Goal: Find specific page/section: Find specific page/section

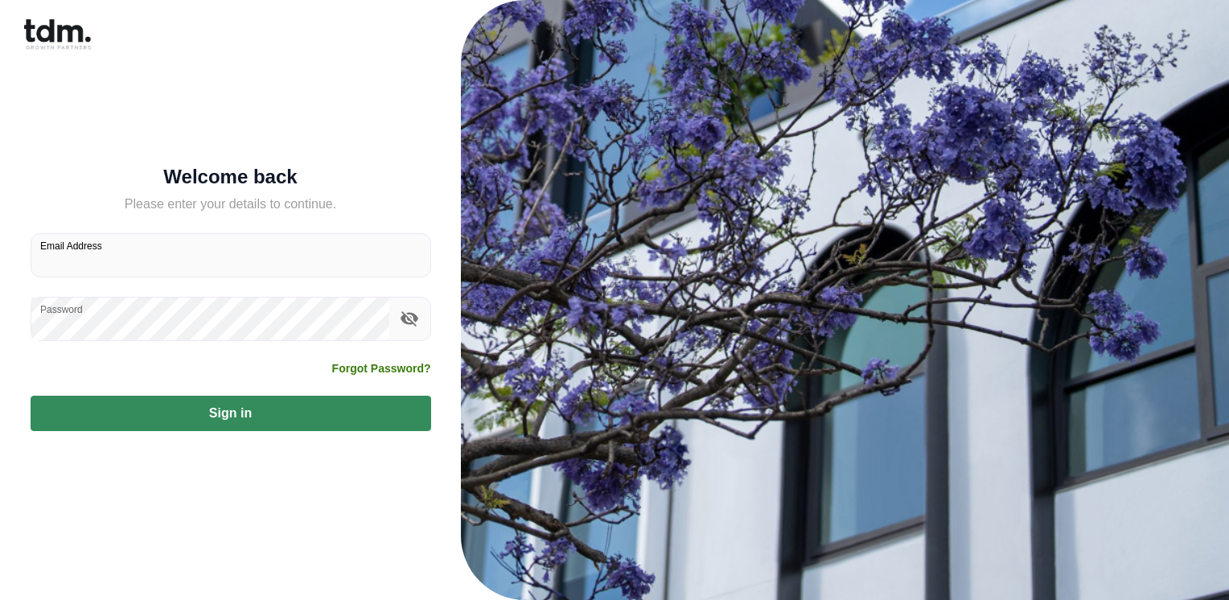
click at [141, 261] on input "Email Address" at bounding box center [230, 255] width 399 height 43
type input "**********"
click at [31, 396] on button "Sign in" at bounding box center [231, 413] width 400 height 35
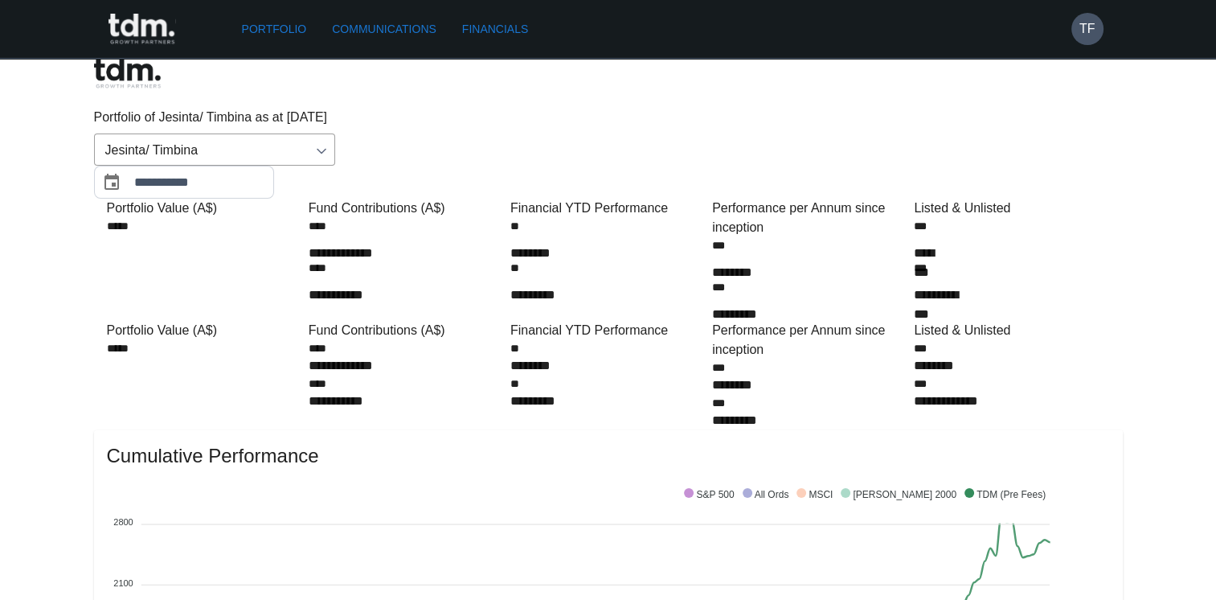
click at [385, 27] on link "Communications" at bounding box center [384, 29] width 117 height 30
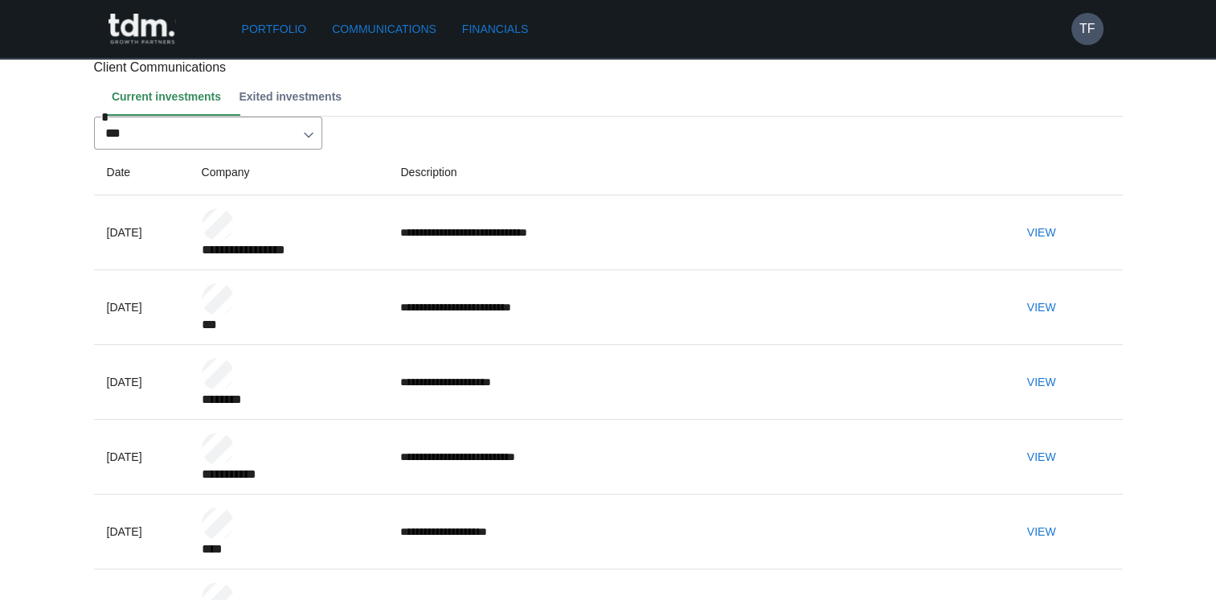
click at [256, 24] on link "Portfolio" at bounding box center [275, 29] width 78 height 30
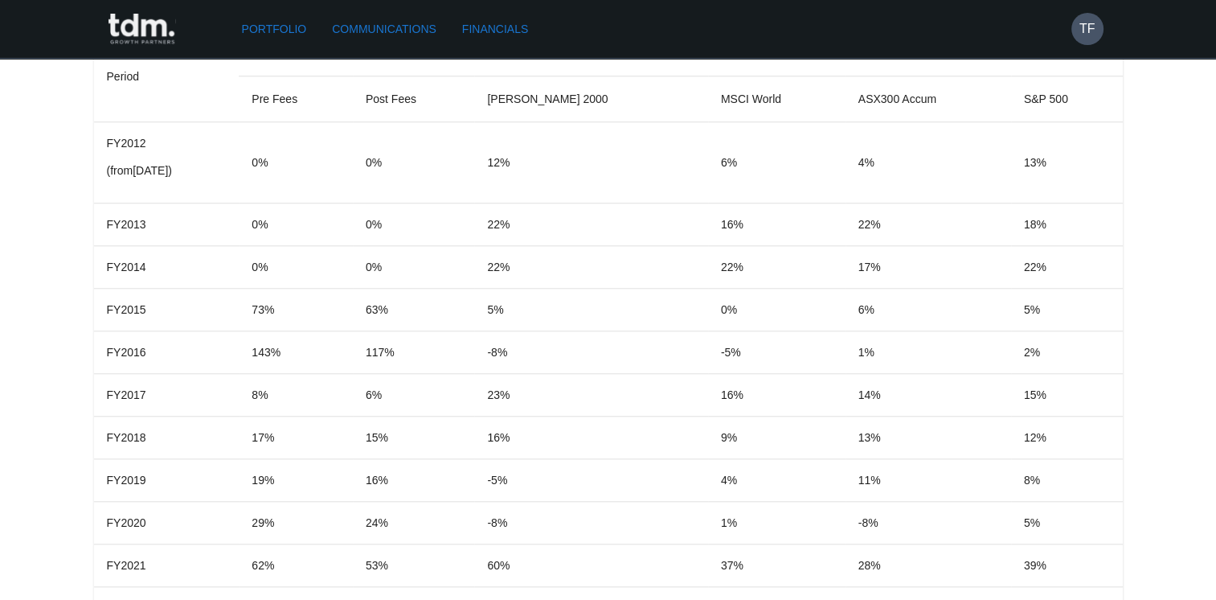
scroll to position [1574, 0]
